Goal: Obtain resource: Download file/media

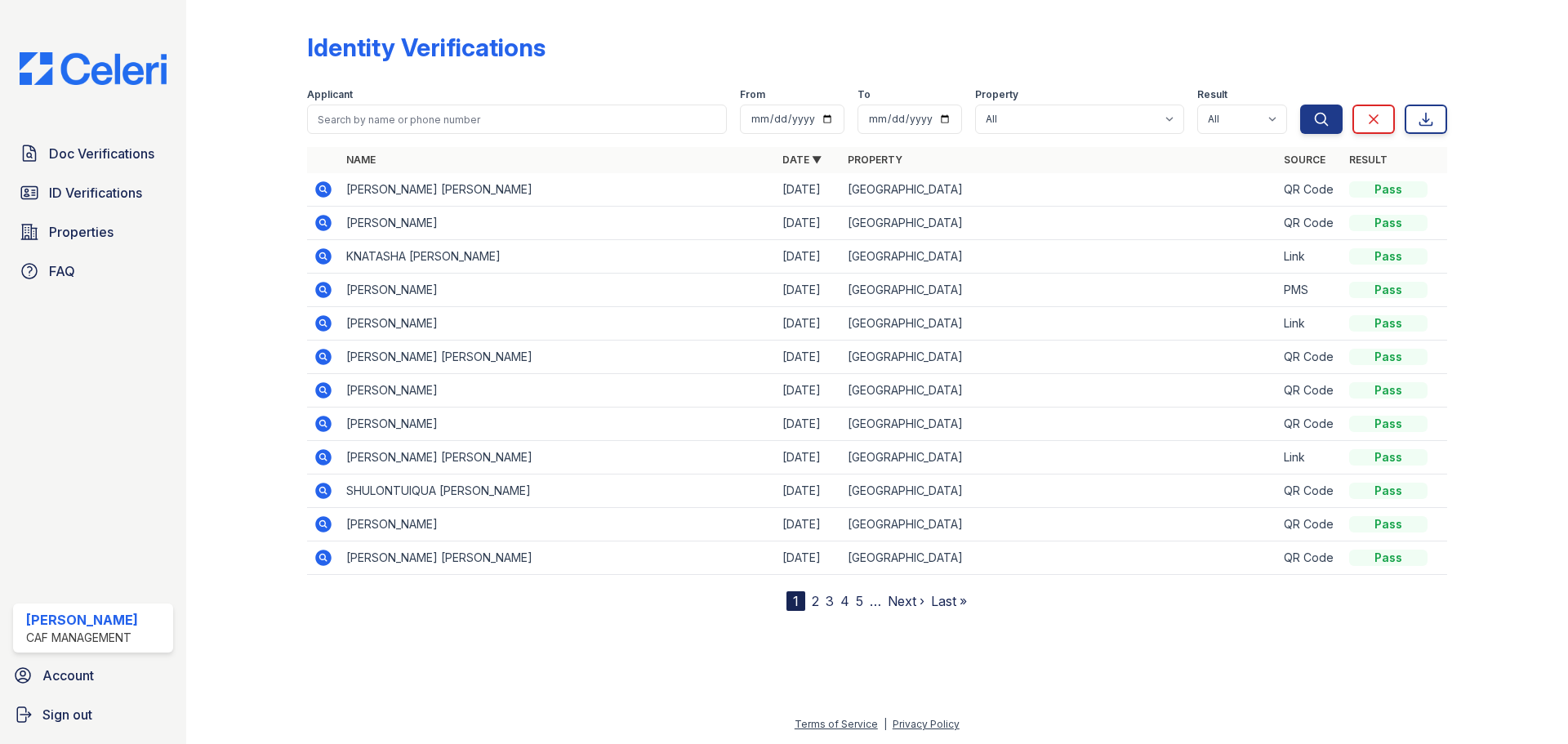
click at [318, 264] on icon at bounding box center [324, 256] width 20 height 20
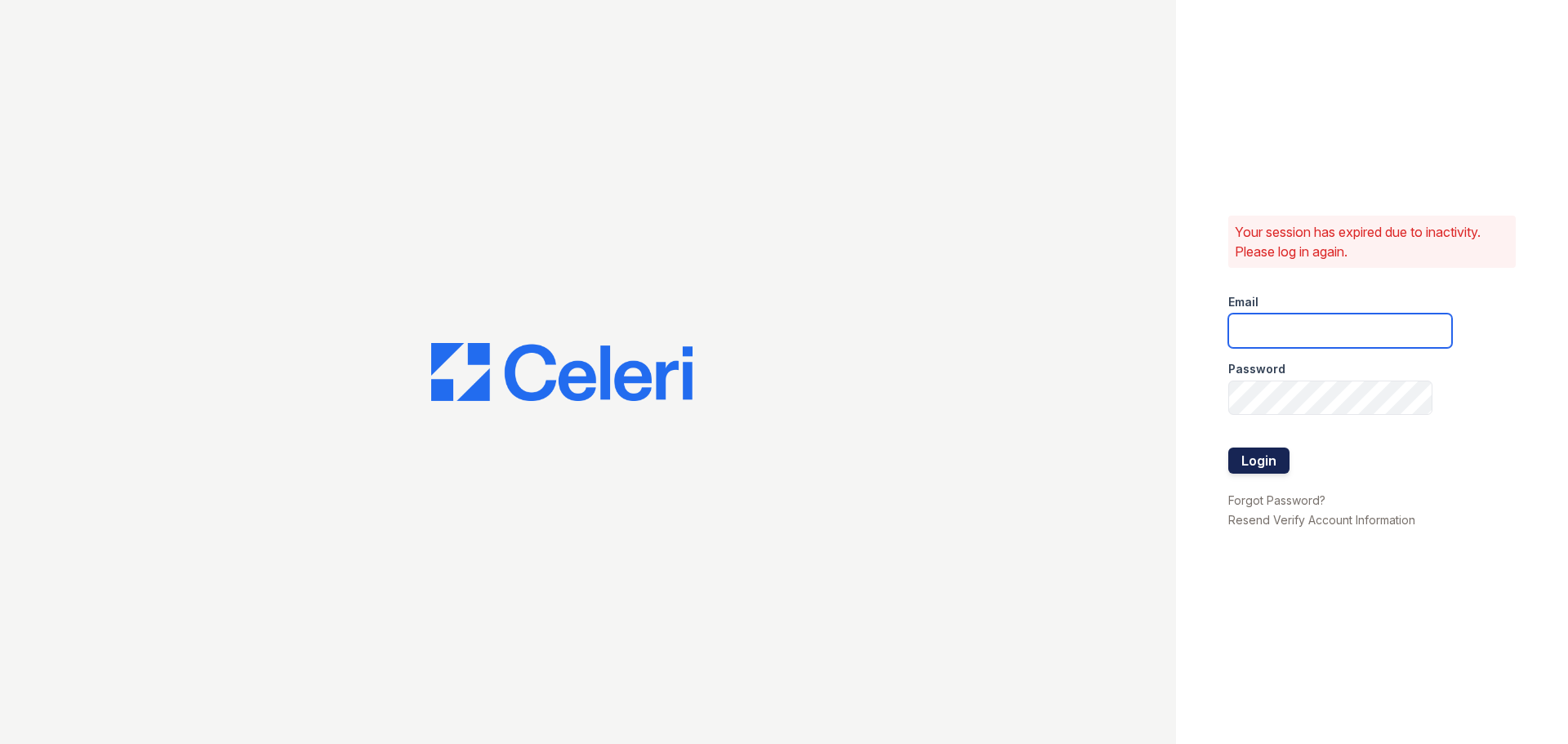
type input "[DOMAIN_NAME][EMAIL_ADDRESS][DOMAIN_NAME]"
click at [1237, 454] on button "Login" at bounding box center [1259, 460] width 62 height 26
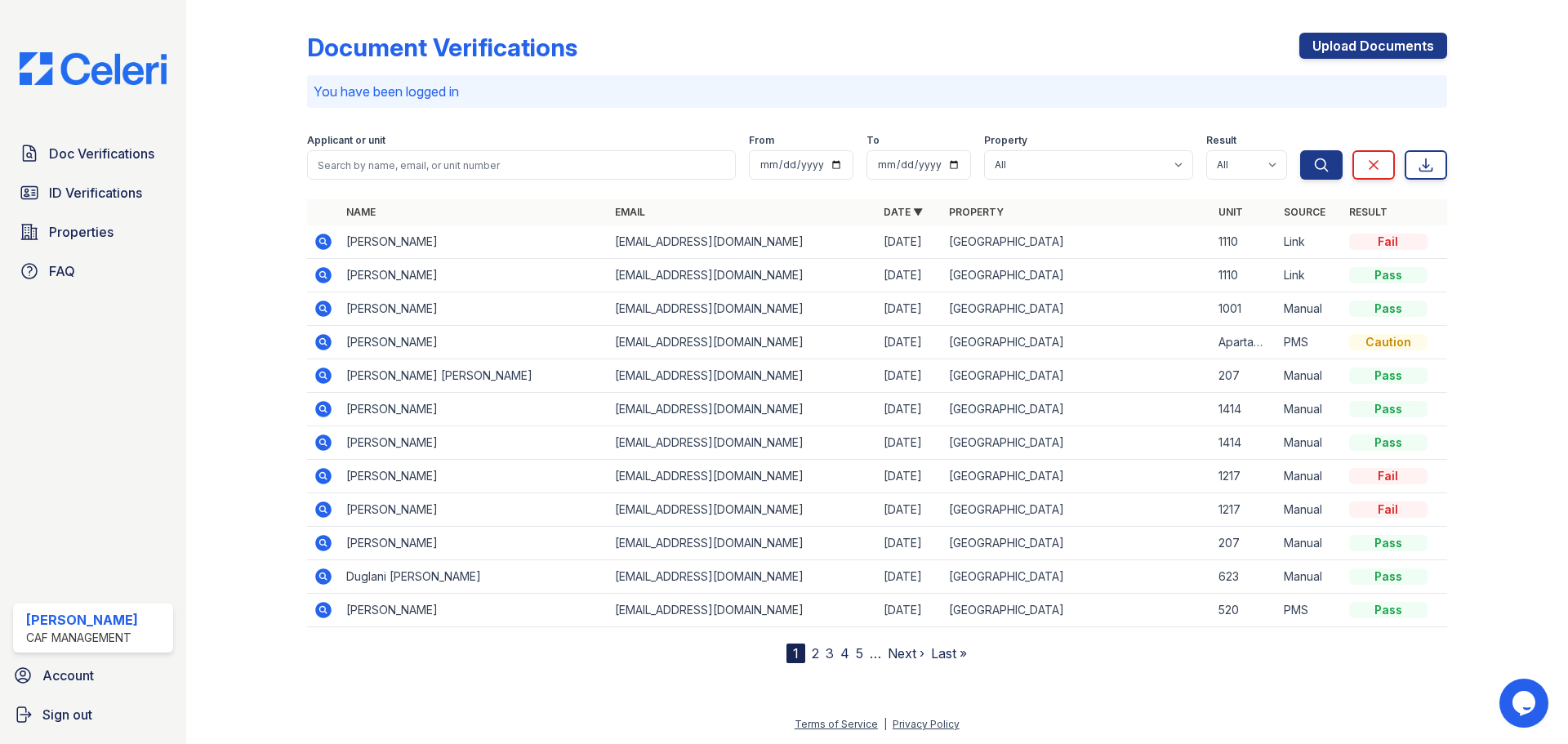
click at [324, 305] on icon at bounding box center [324, 309] width 20 height 20
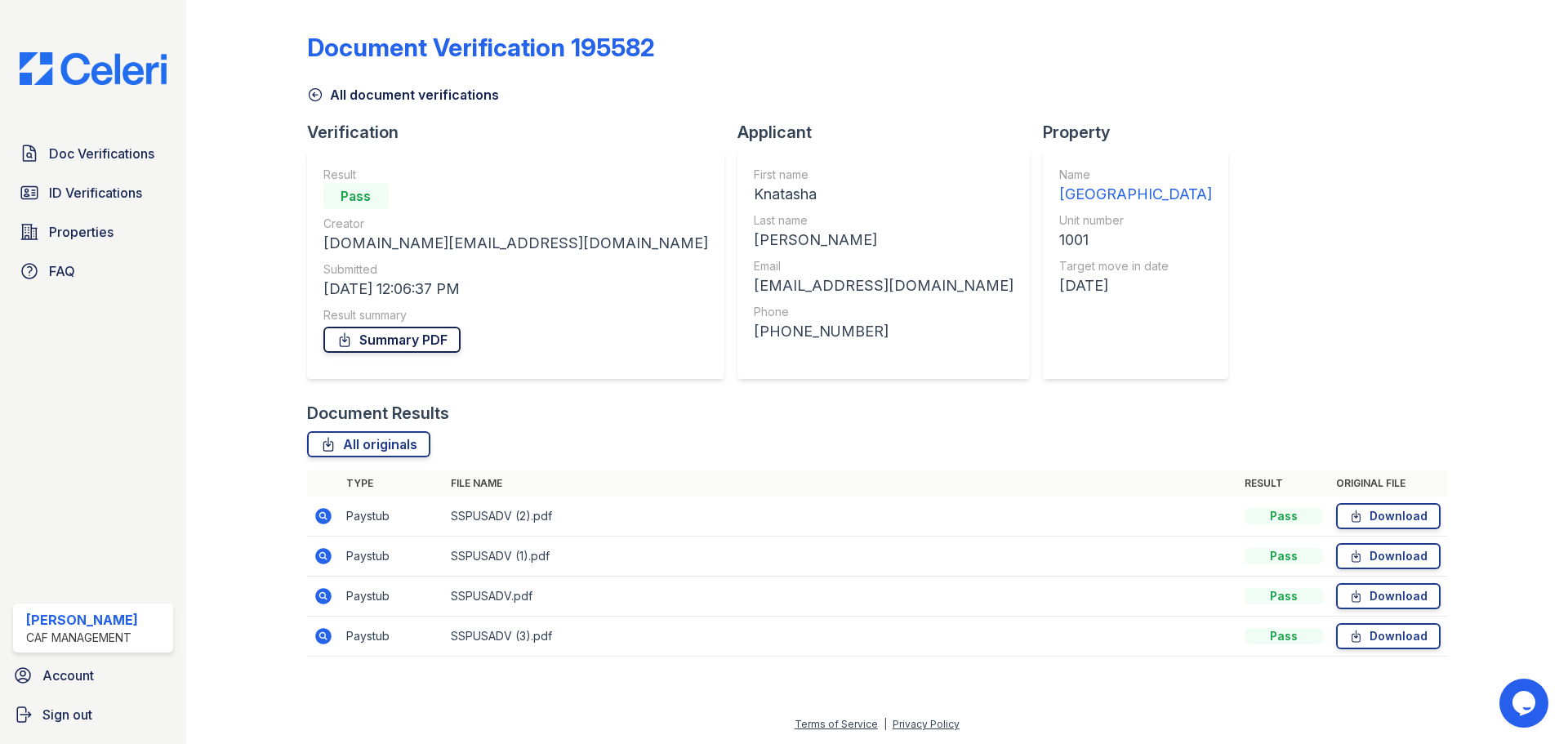
click at [442, 338] on link "Summary PDF" at bounding box center [392, 339] width 137 height 26
